Goal: Task Accomplishment & Management: Manage account settings

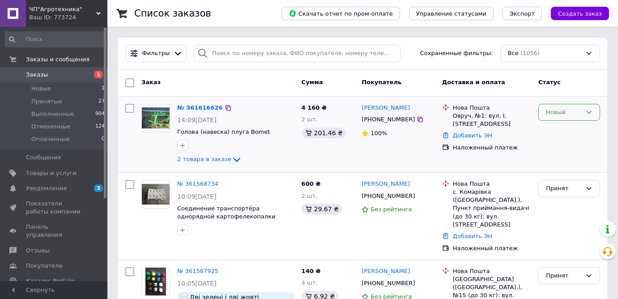
click at [558, 113] on div "Новый" at bounding box center [564, 112] width 36 height 9
click at [558, 129] on li "Принят" at bounding box center [569, 131] width 61 height 17
click at [473, 132] on link "Добавить ЭН" at bounding box center [472, 135] width 39 height 7
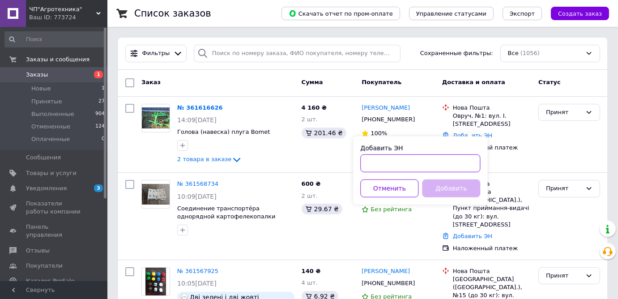
click at [408, 160] on input "Добавить ЭН" at bounding box center [420, 163] width 120 height 18
click at [402, 187] on button "Отменить" at bounding box center [389, 188] width 58 height 18
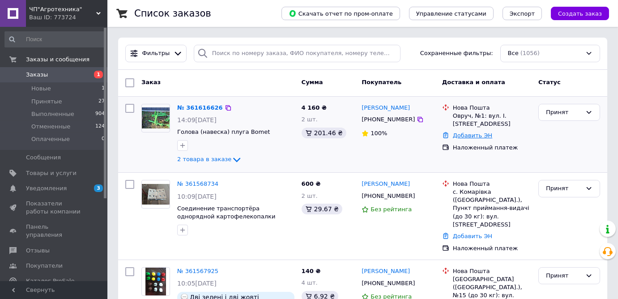
click at [470, 132] on link "Добавить ЭН" at bounding box center [472, 135] width 39 height 7
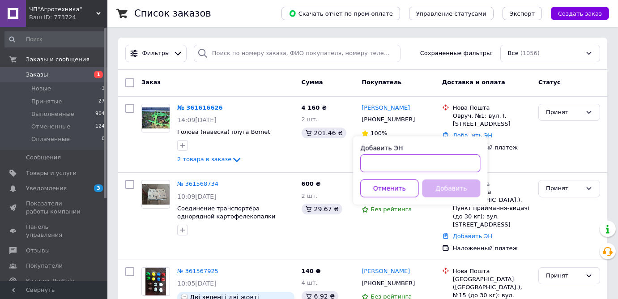
click at [367, 164] on input "Добавить ЭН" at bounding box center [420, 163] width 120 height 18
type input "20451247191564"
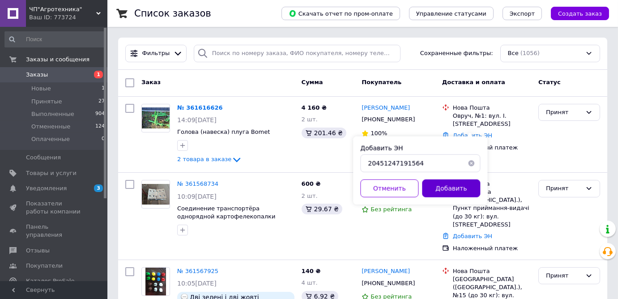
click at [455, 186] on button "Добавить" at bounding box center [451, 188] width 58 height 18
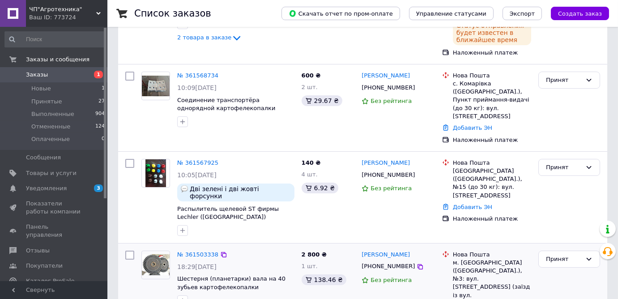
scroll to position [162, 0]
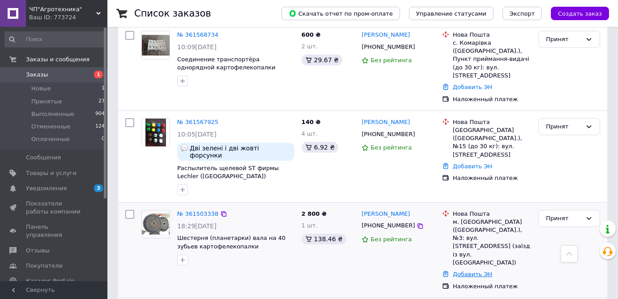
click at [475, 271] on link "Добавить ЭН" at bounding box center [472, 274] width 39 height 7
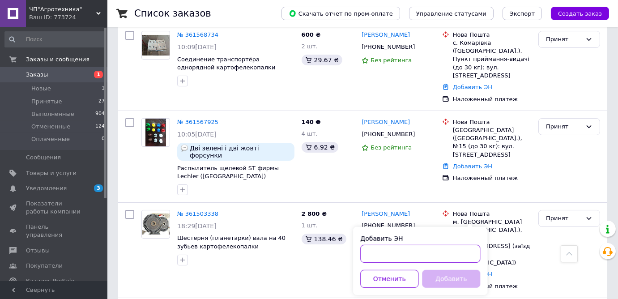
click at [419, 251] on input "Добавить ЭН" at bounding box center [420, 254] width 120 height 18
type input "20451246862287"
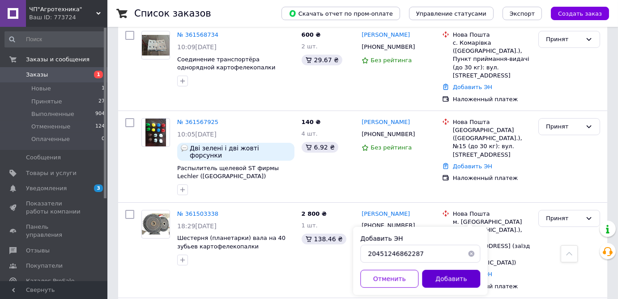
click at [465, 278] on button "Добавить" at bounding box center [451, 279] width 58 height 18
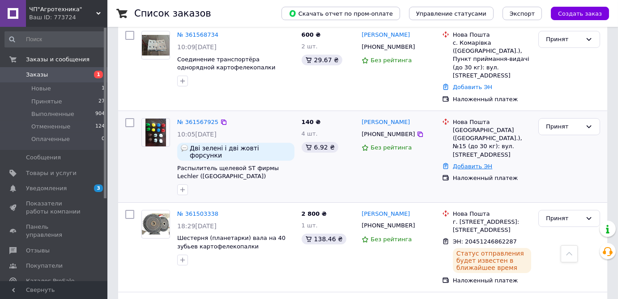
click at [477, 163] on link "Добавить ЭН" at bounding box center [472, 166] width 39 height 7
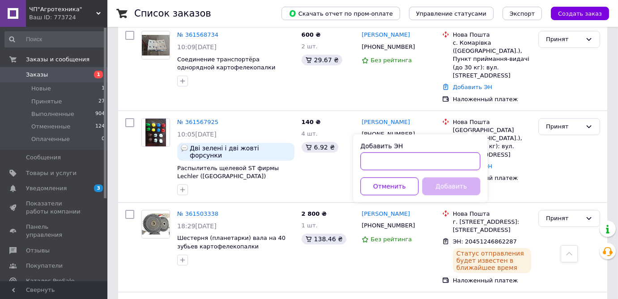
click at [420, 159] on input "Добавить ЭН" at bounding box center [420, 161] width 120 height 18
type input "20451246882740"
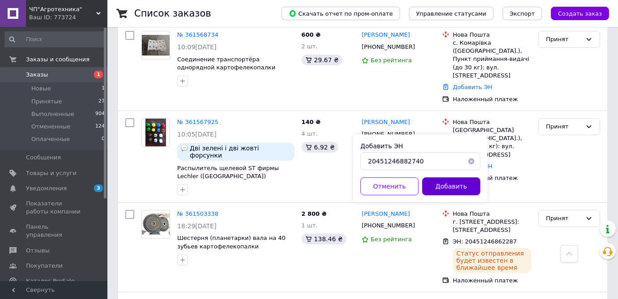
click at [456, 184] on button "Добавить" at bounding box center [451, 186] width 58 height 18
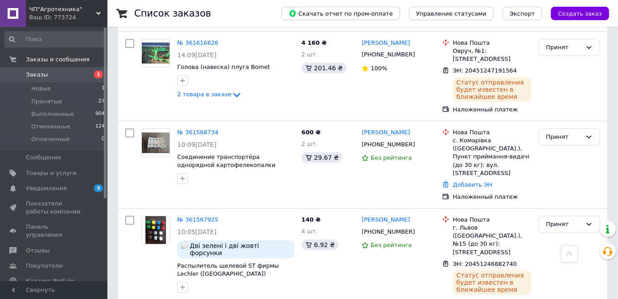
scroll to position [0, 0]
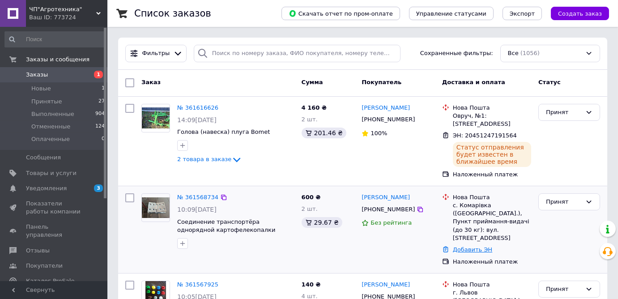
click at [480, 246] on link "Добавить ЭН" at bounding box center [472, 249] width 39 height 7
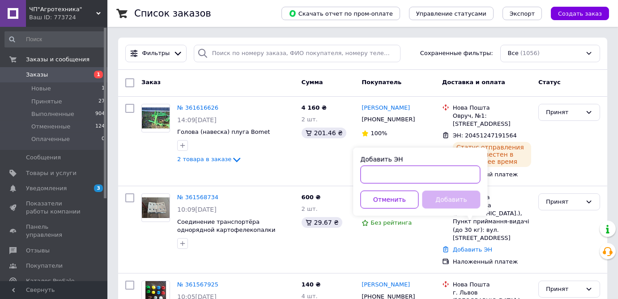
click at [377, 171] on input "Добавить ЭН" at bounding box center [420, 175] width 120 height 18
type input "20451246898262"
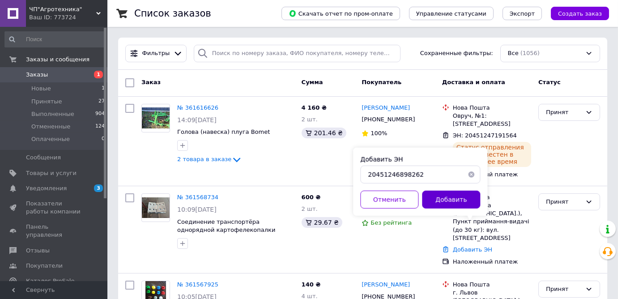
click at [446, 197] on button "Добавить" at bounding box center [451, 200] width 58 height 18
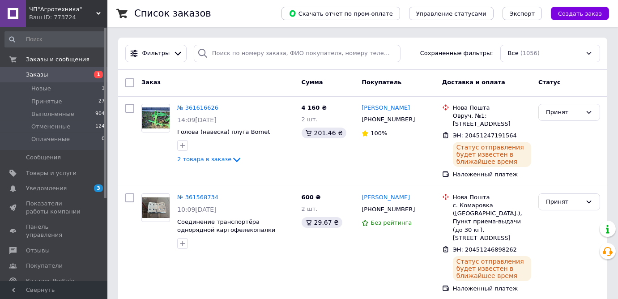
click at [37, 74] on span "Заказы" at bounding box center [37, 75] width 22 height 8
click at [45, 189] on span "Уведомления" at bounding box center [46, 188] width 41 height 8
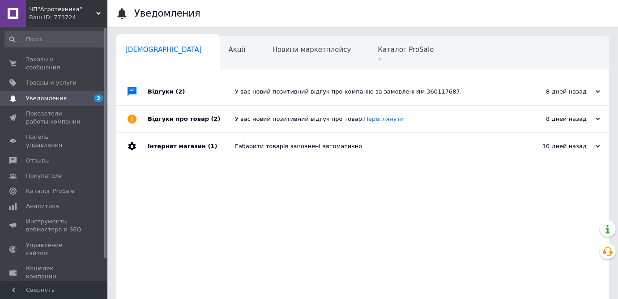
click at [356, 92] on div "У вас новий позитивний відгук про компанію за замовленням 360117687." at bounding box center [373, 92] width 276 height 8
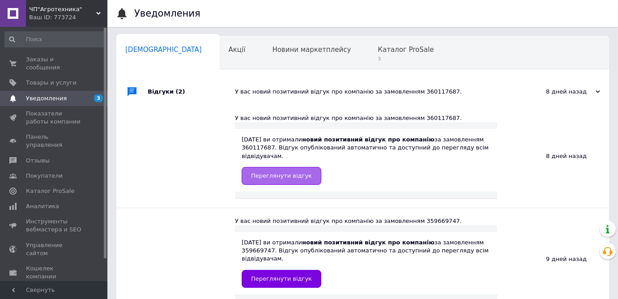
click at [285, 172] on span "Переглянути відгук" at bounding box center [281, 175] width 61 height 7
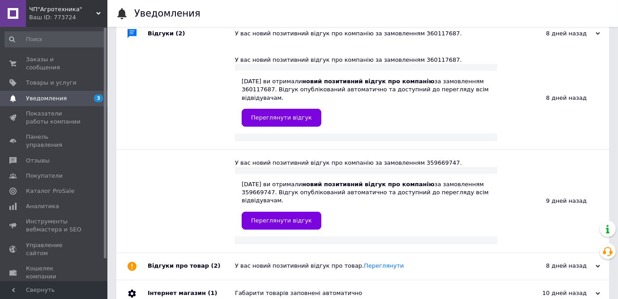
scroll to position [68, 0]
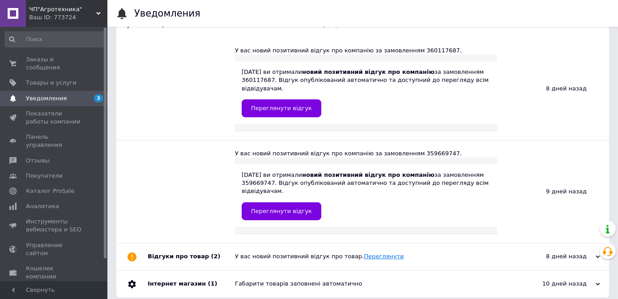
click at [364, 253] on link "Переглянути" at bounding box center [384, 256] width 40 height 7
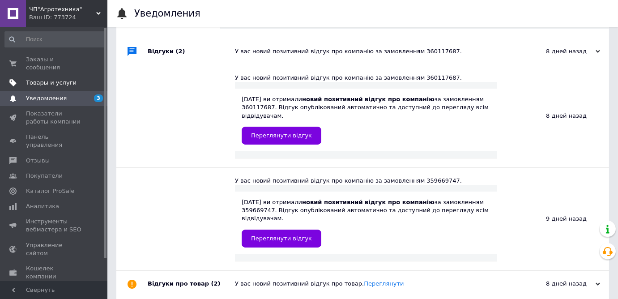
scroll to position [0, 0]
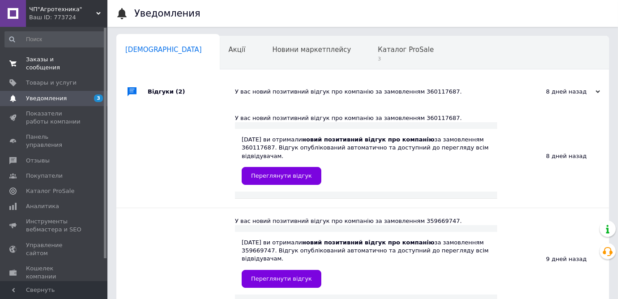
click at [56, 61] on span "Заказы и сообщения" at bounding box center [54, 63] width 57 height 16
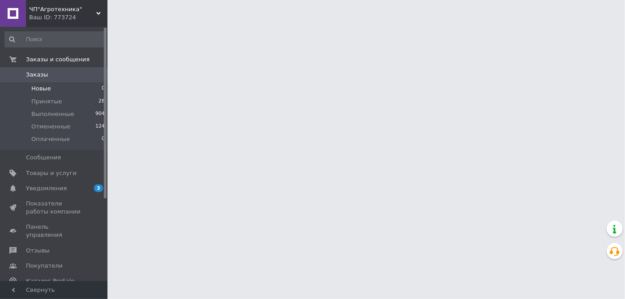
click at [47, 88] on span "Новые" at bounding box center [41, 89] width 20 height 8
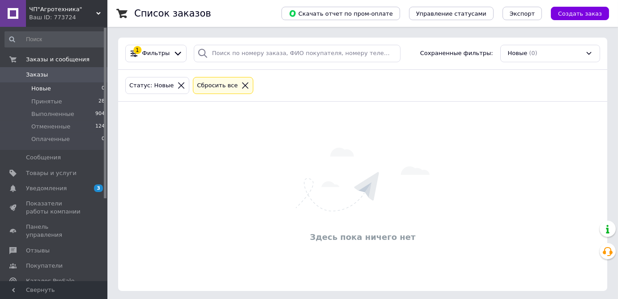
click at [49, 88] on li "Новые 0" at bounding box center [55, 88] width 110 height 13
click at [40, 86] on span "Новые" at bounding box center [41, 89] width 20 height 8
click at [145, 47] on span "Фильтры" at bounding box center [156, 51] width 28 height 9
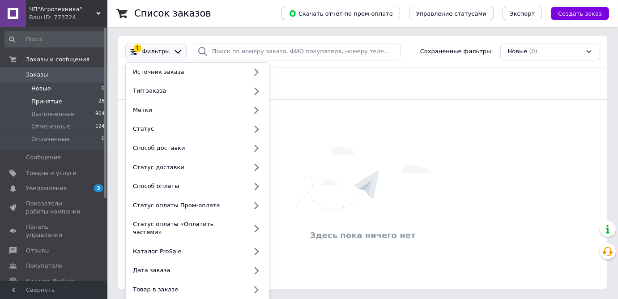
click at [43, 101] on span "Принятые" at bounding box center [46, 102] width 31 height 8
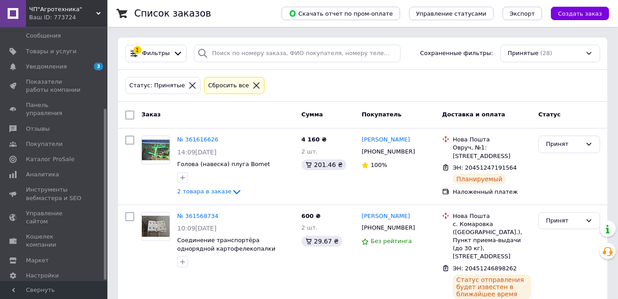
scroll to position [123, 0]
click at [44, 271] on span "Настройки" at bounding box center [42, 275] width 33 height 8
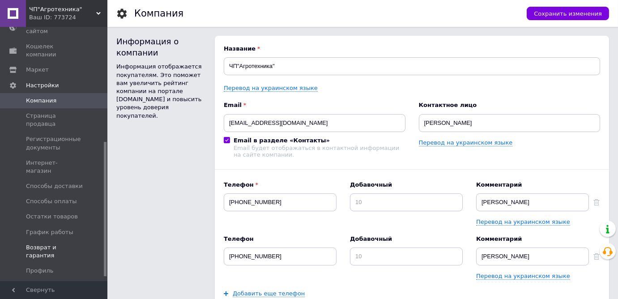
scroll to position [225, 0]
drag, startPoint x: 105, startPoint y: 151, endPoint x: 107, endPoint y: 227, distance: 76.5
click at [49, 226] on span "График работы" at bounding box center [49, 230] width 47 height 8
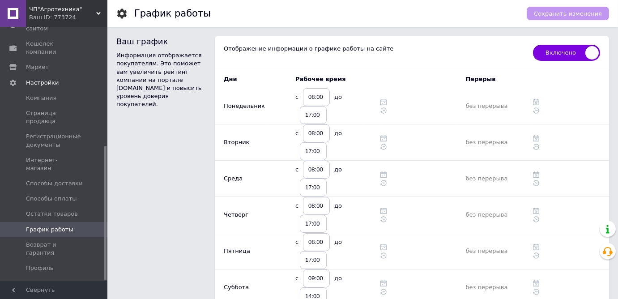
click at [44, 279] on span "Менеджеры" at bounding box center [44, 283] width 37 height 8
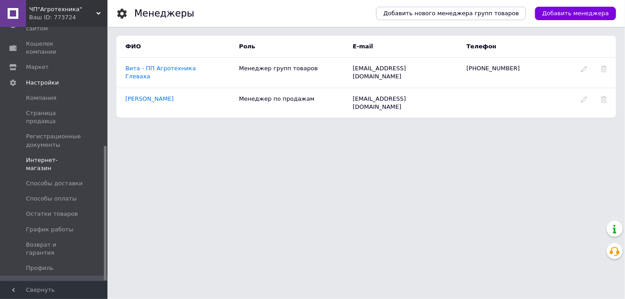
click at [59, 153] on link "Интернет-магазин" at bounding box center [55, 164] width 110 height 23
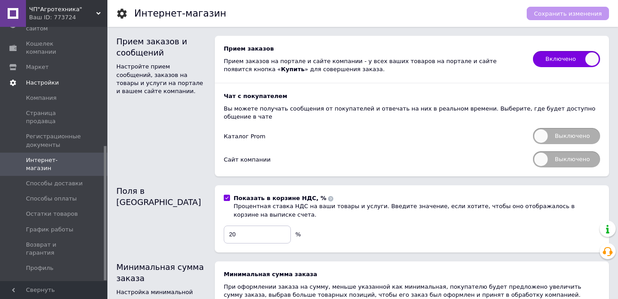
click at [31, 79] on span "Настройки" at bounding box center [42, 83] width 33 height 8
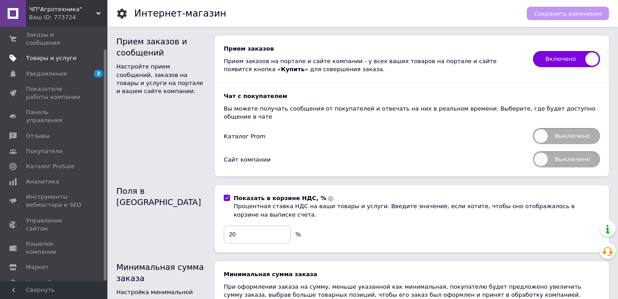
click at [46, 54] on span "Товары и услуги" at bounding box center [51, 58] width 51 height 8
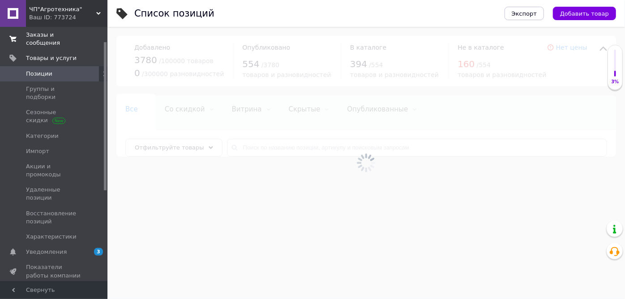
click at [51, 36] on span "Заказы и сообщения" at bounding box center [54, 39] width 57 height 16
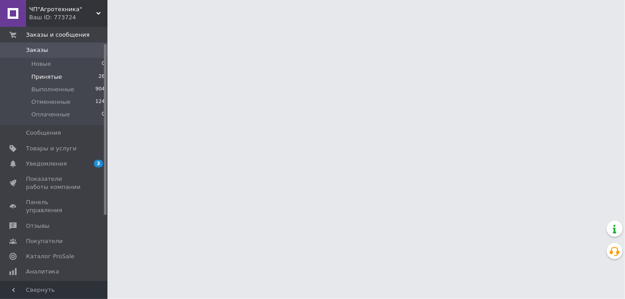
click at [44, 74] on span "Принятые" at bounding box center [46, 77] width 31 height 8
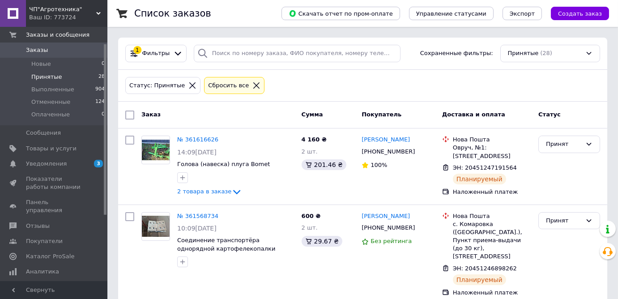
click at [261, 26] on div "Список заказов" at bounding box center [198, 13] width 129 height 27
